Goal: Task Accomplishment & Management: Manage account settings

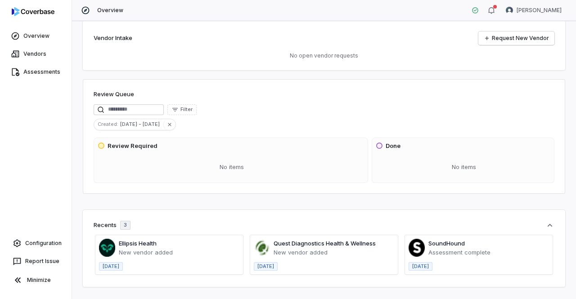
scroll to position [135, 0]
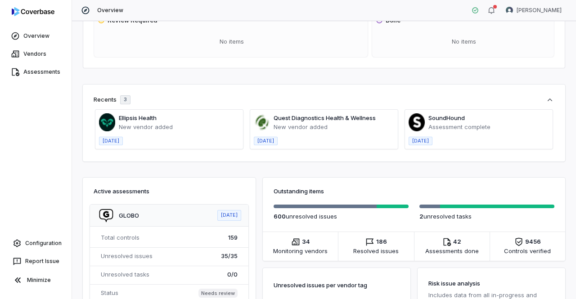
click at [483, 121] on span at bounding box center [479, 129] width 148 height 39
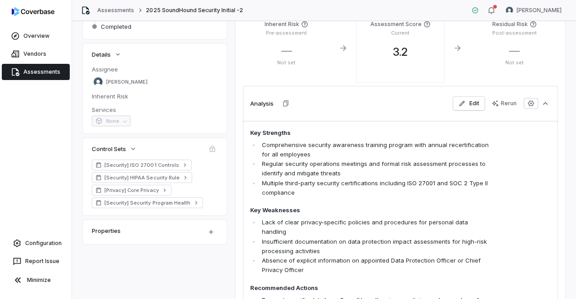
scroll to position [135, 0]
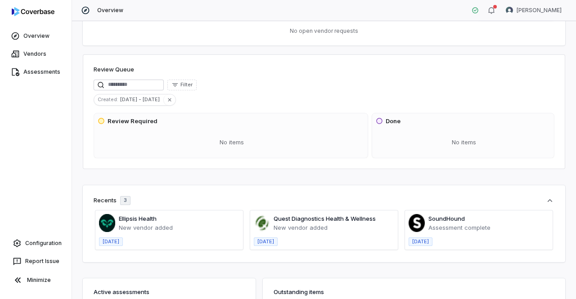
scroll to position [90, 0]
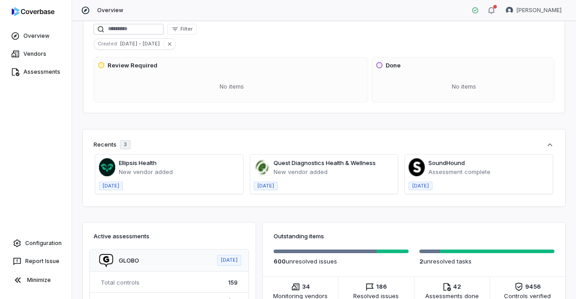
click at [317, 164] on span at bounding box center [324, 174] width 148 height 39
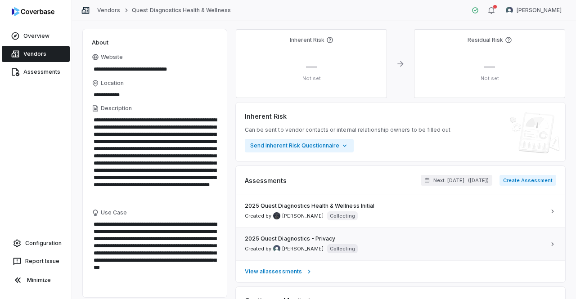
scroll to position [45, 0]
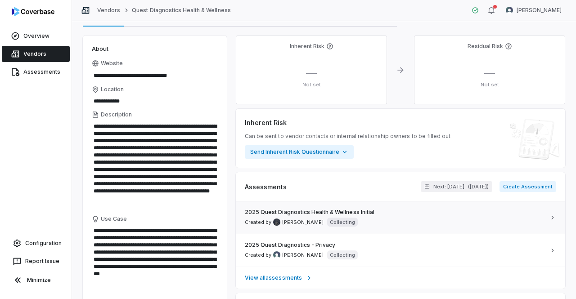
click at [544, 220] on link "2025 Quest Diagnostics Health & Wellness Initial Created by Steve Mancini Colle…" at bounding box center [400, 218] width 329 height 32
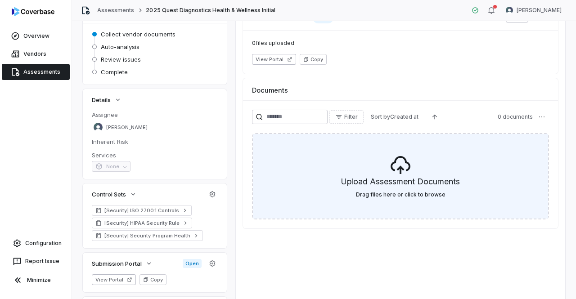
scroll to position [90, 0]
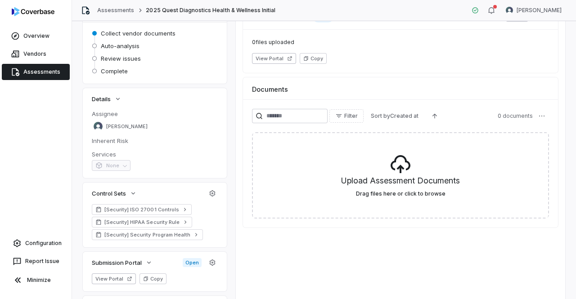
click at [43, 73] on link "Assessments" at bounding box center [36, 72] width 68 height 16
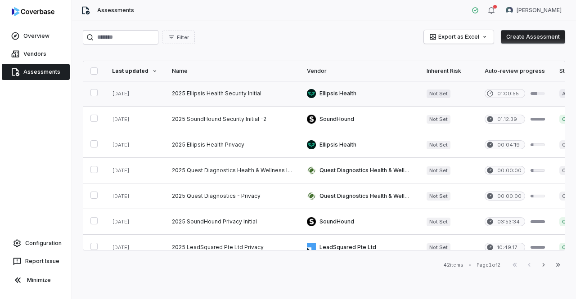
click at [232, 94] on link at bounding box center [232, 93] width 135 height 25
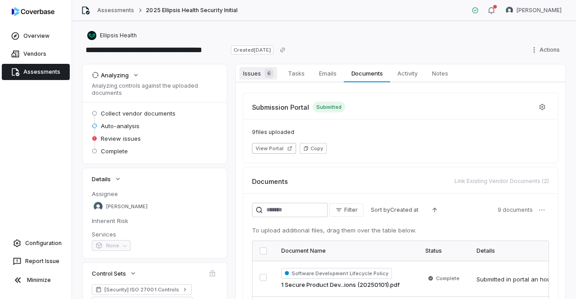
click at [249, 70] on span "Issues 6" at bounding box center [258, 73] width 38 height 13
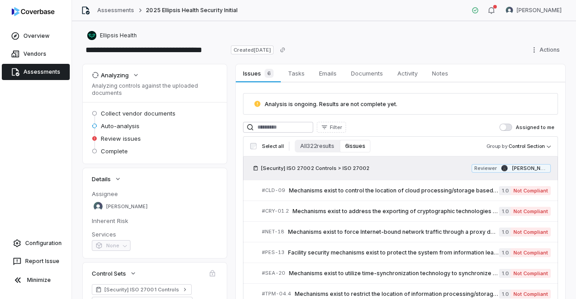
click at [358, 148] on button "6 issues" at bounding box center [355, 146] width 31 height 13
click at [258, 70] on span "Issues 6" at bounding box center [257, 73] width 37 height 13
